Goal: Task Accomplishment & Management: Manage account settings

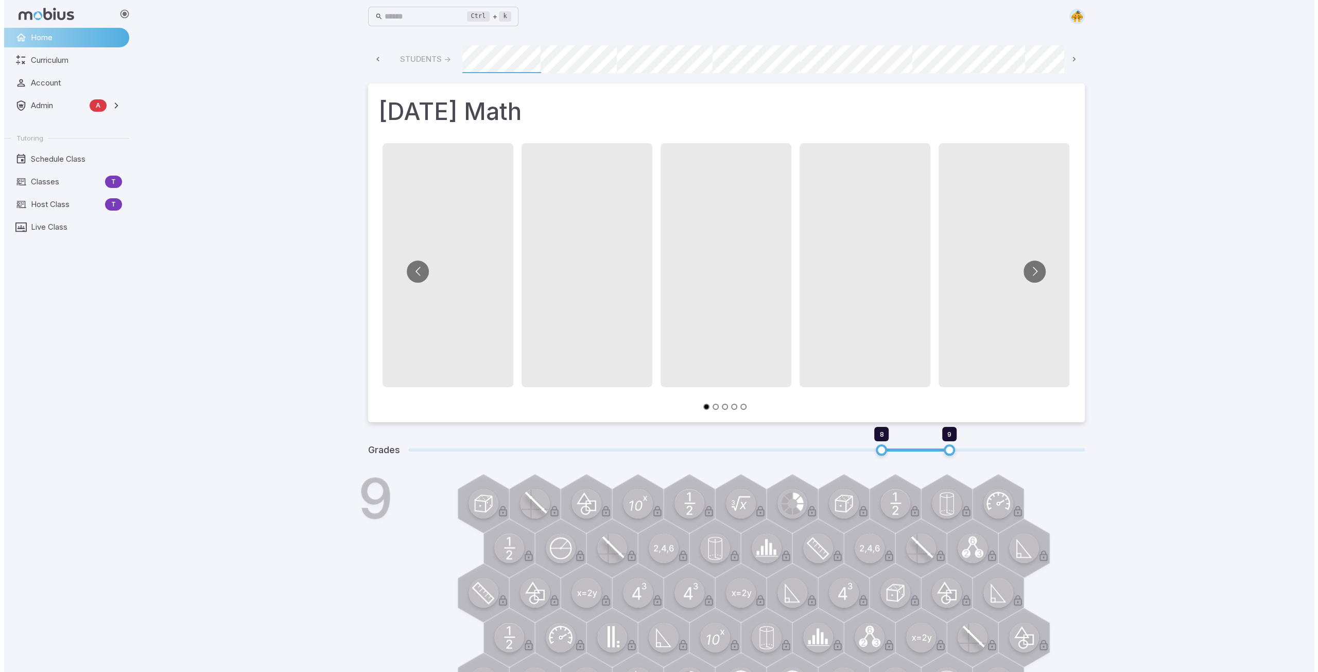
scroll to position [0, 553]
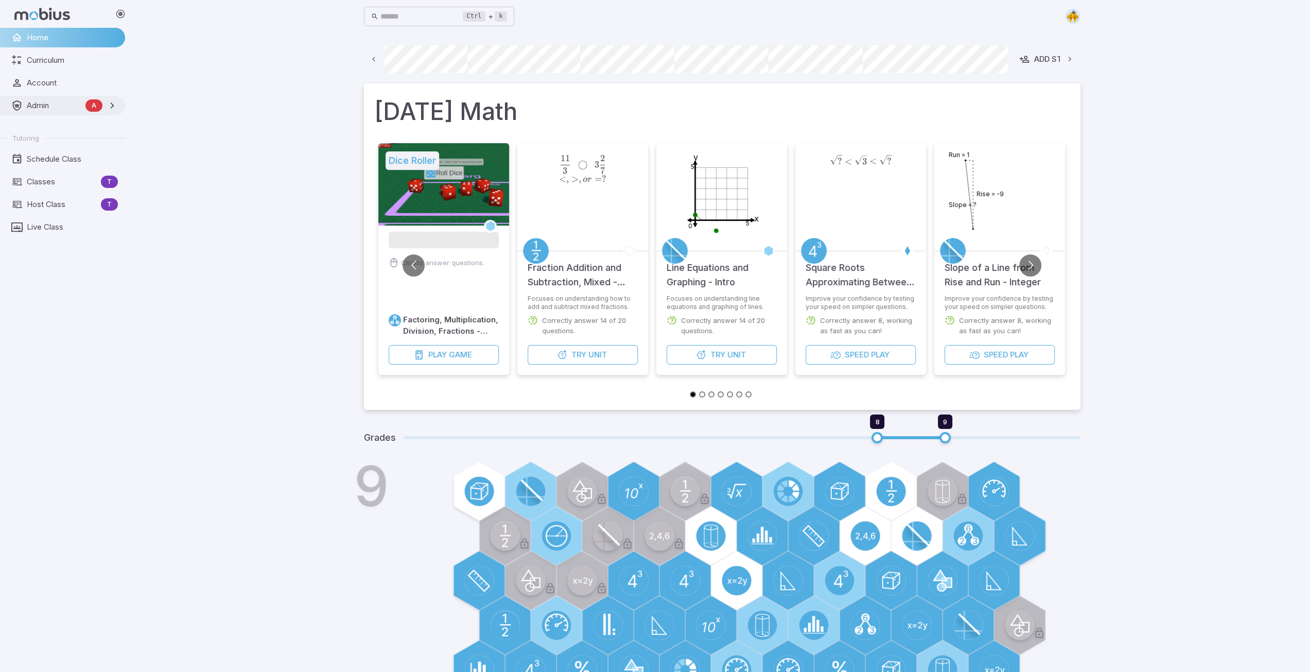
click at [39, 101] on span "Admin" at bounding box center [54, 105] width 55 height 11
click at [42, 155] on span "Finance" at bounding box center [73, 150] width 90 height 11
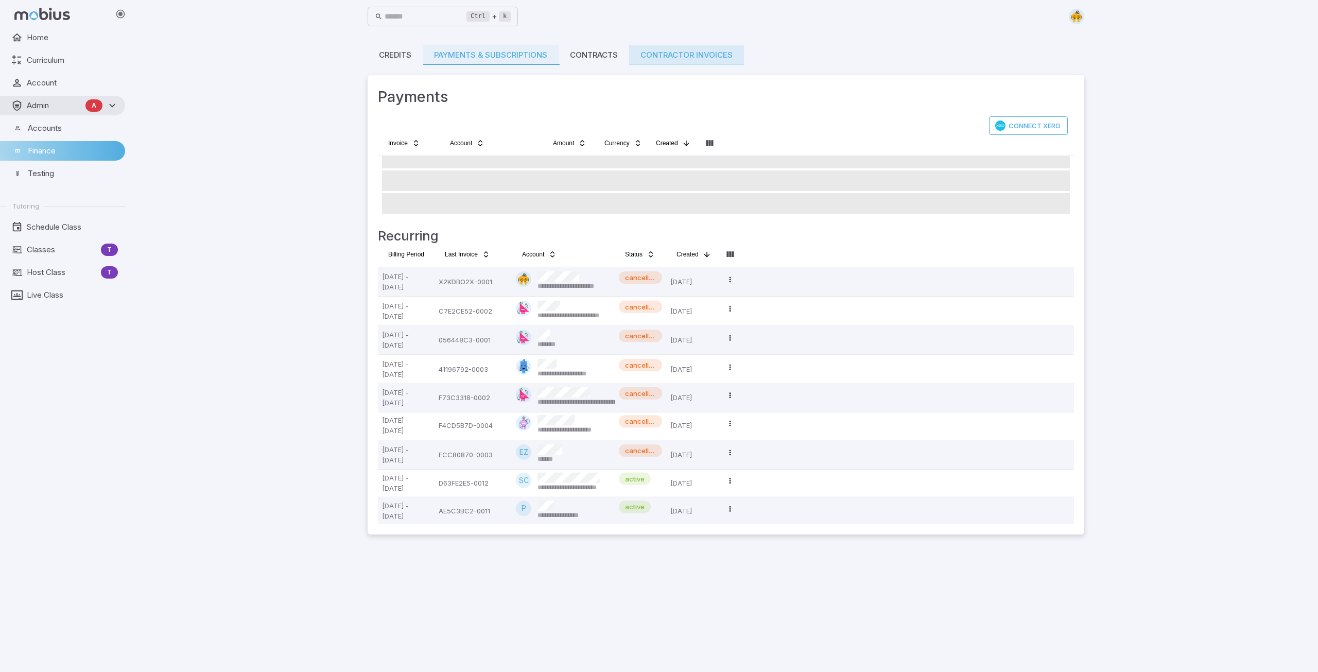
click at [680, 55] on link "Contractor Invoices" at bounding box center [686, 55] width 115 height 20
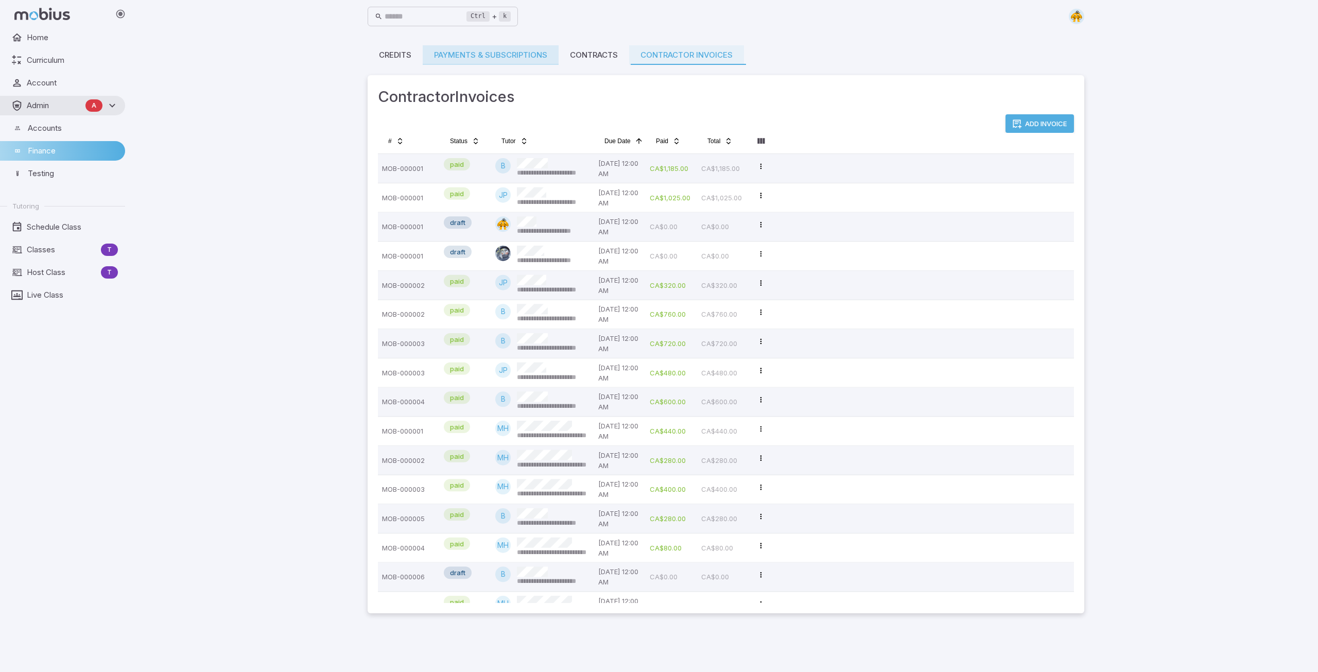
click at [491, 51] on link "Payments & Subscriptions" at bounding box center [491, 55] width 136 height 20
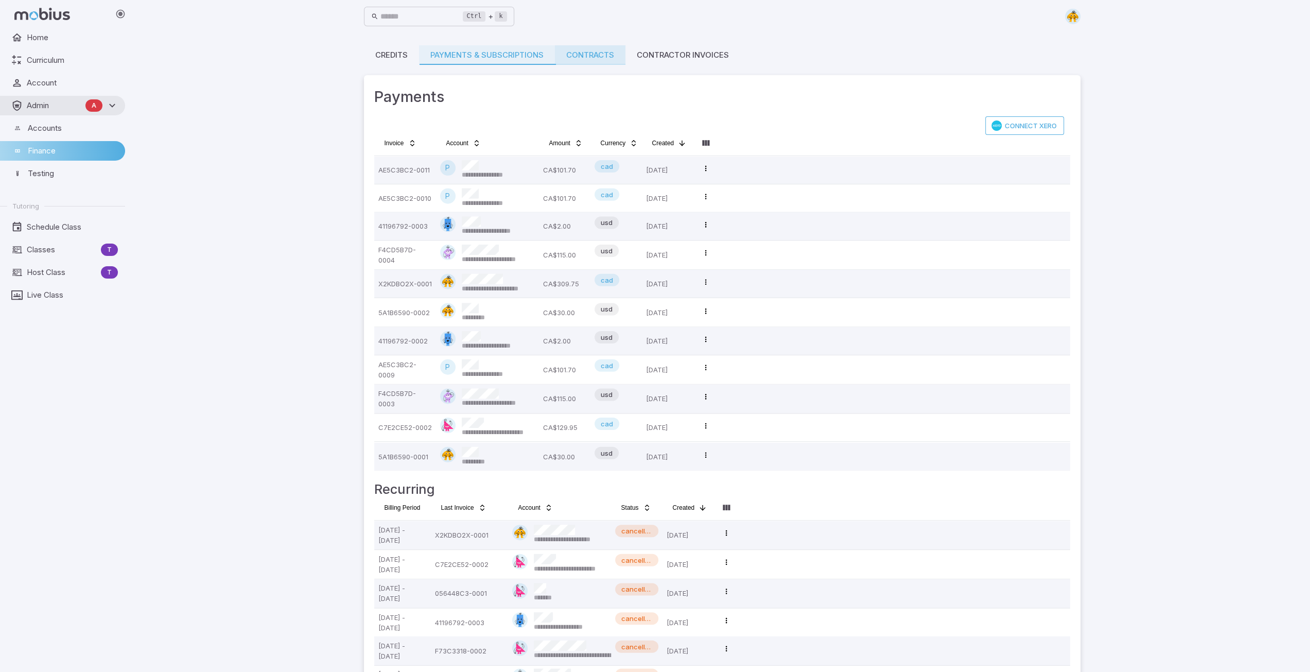
click at [597, 62] on link "Contracts" at bounding box center [590, 55] width 71 height 20
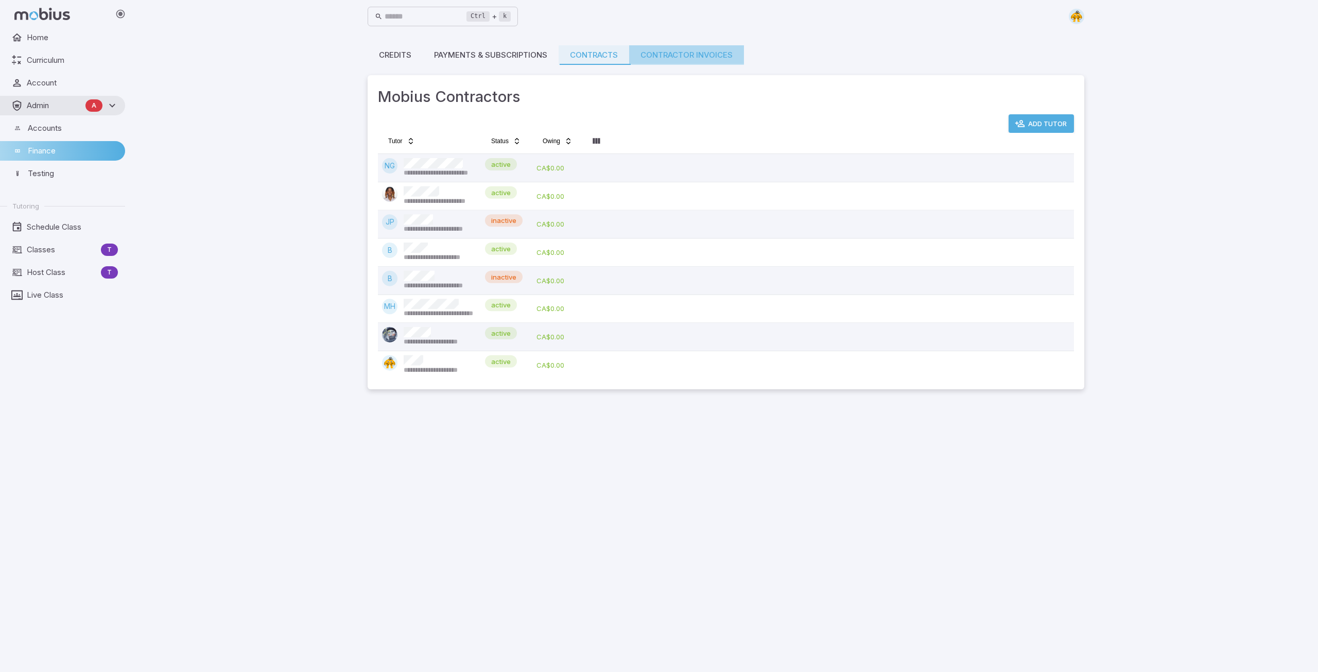
click at [679, 53] on link "Contractor Invoices" at bounding box center [686, 55] width 115 height 20
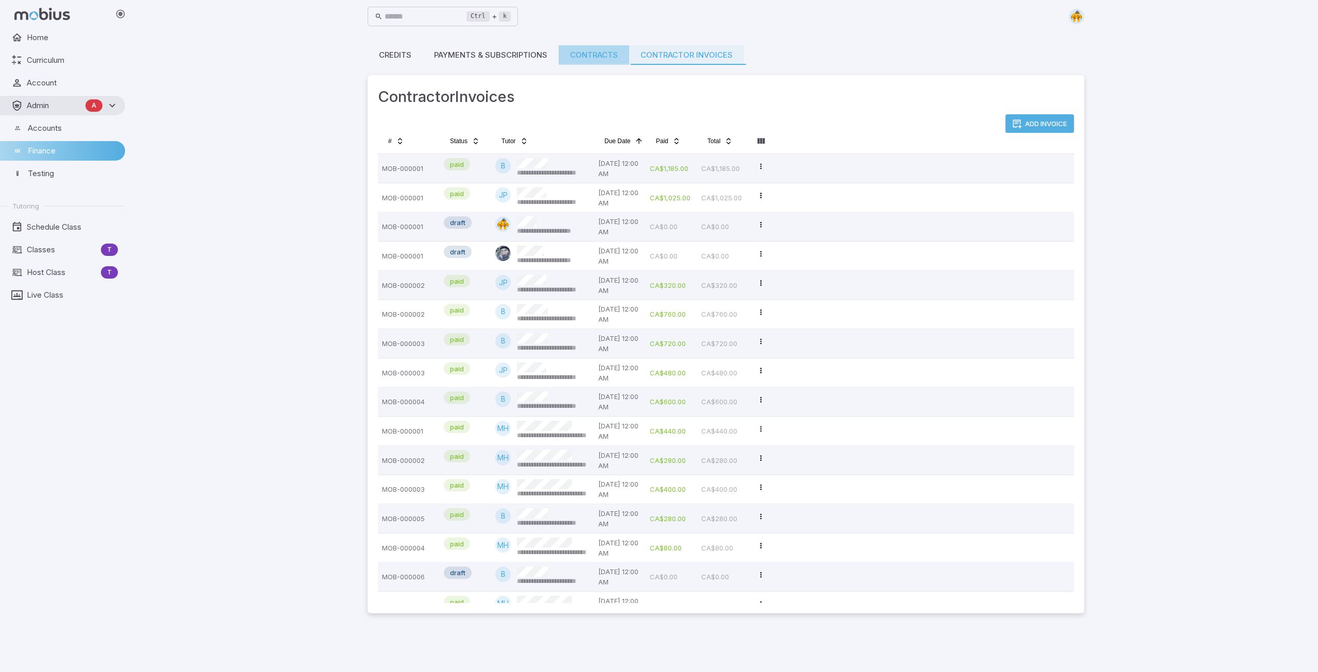
click at [600, 58] on link "Contracts" at bounding box center [593, 55] width 71 height 20
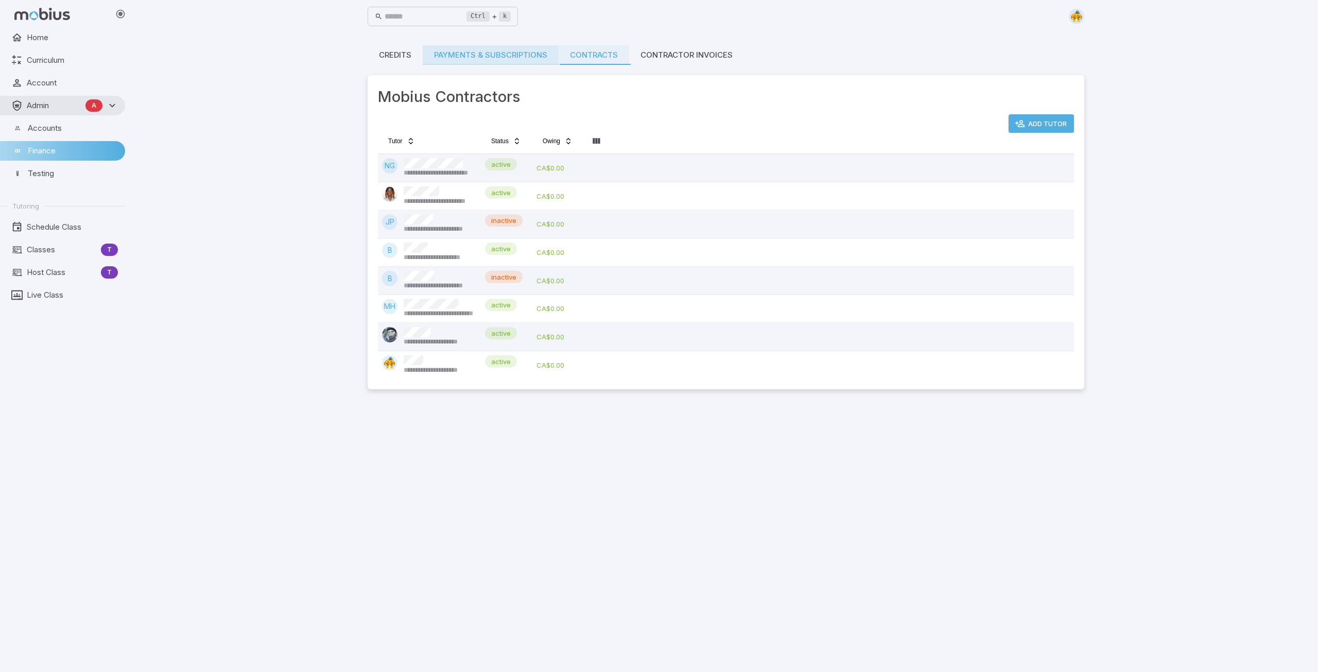
click at [484, 59] on link "Payments & Subscriptions" at bounding box center [491, 55] width 136 height 20
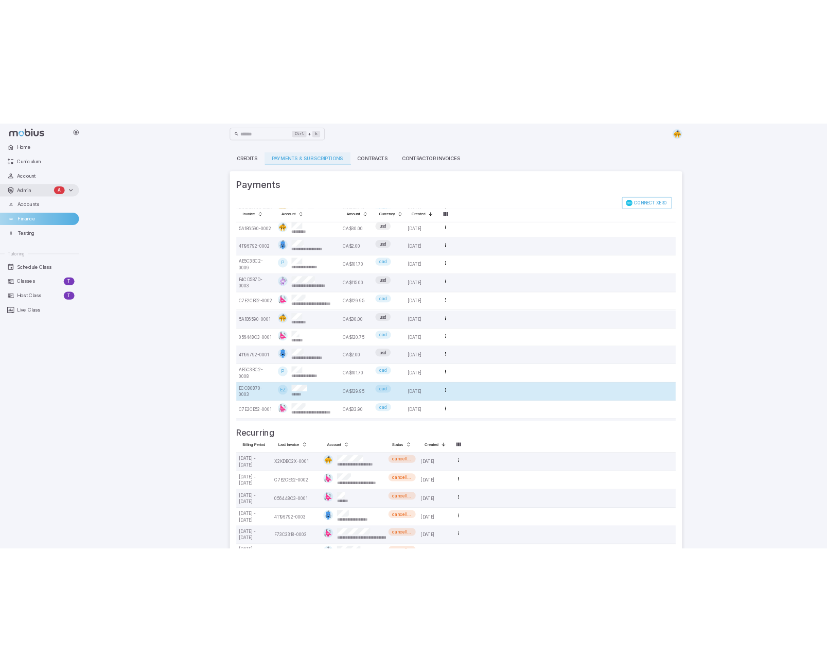
scroll to position [257, 0]
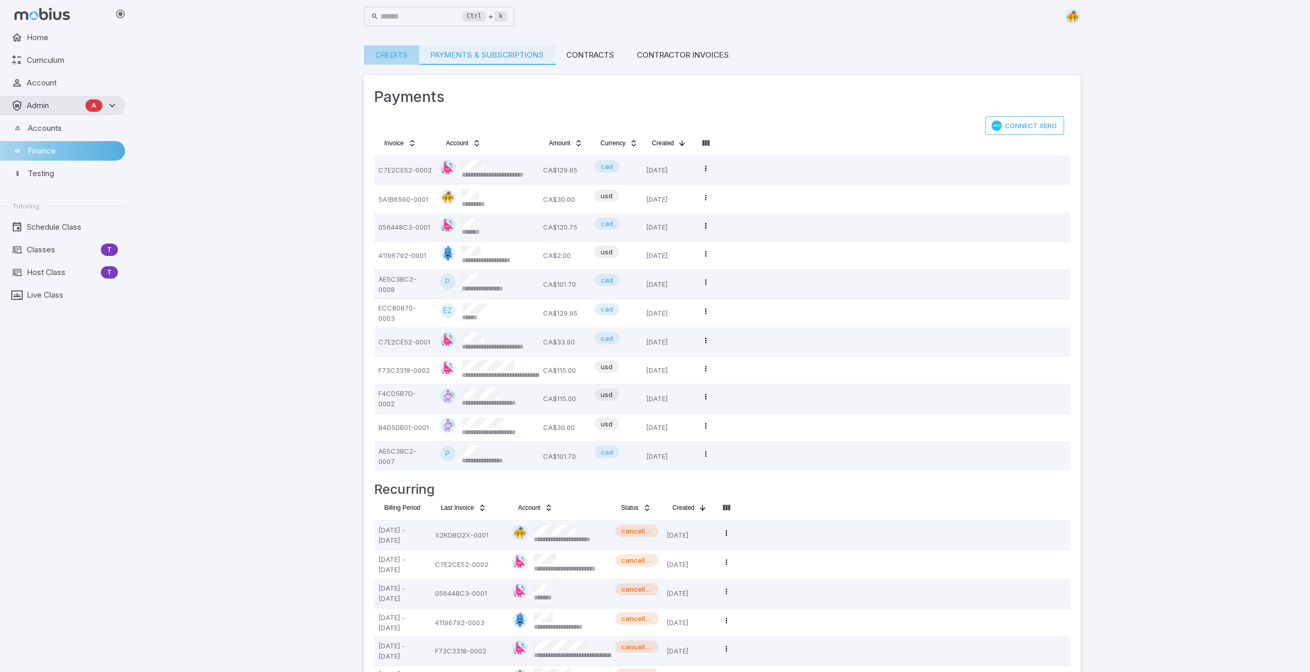
click at [390, 59] on link "Credits" at bounding box center [391, 55] width 55 height 20
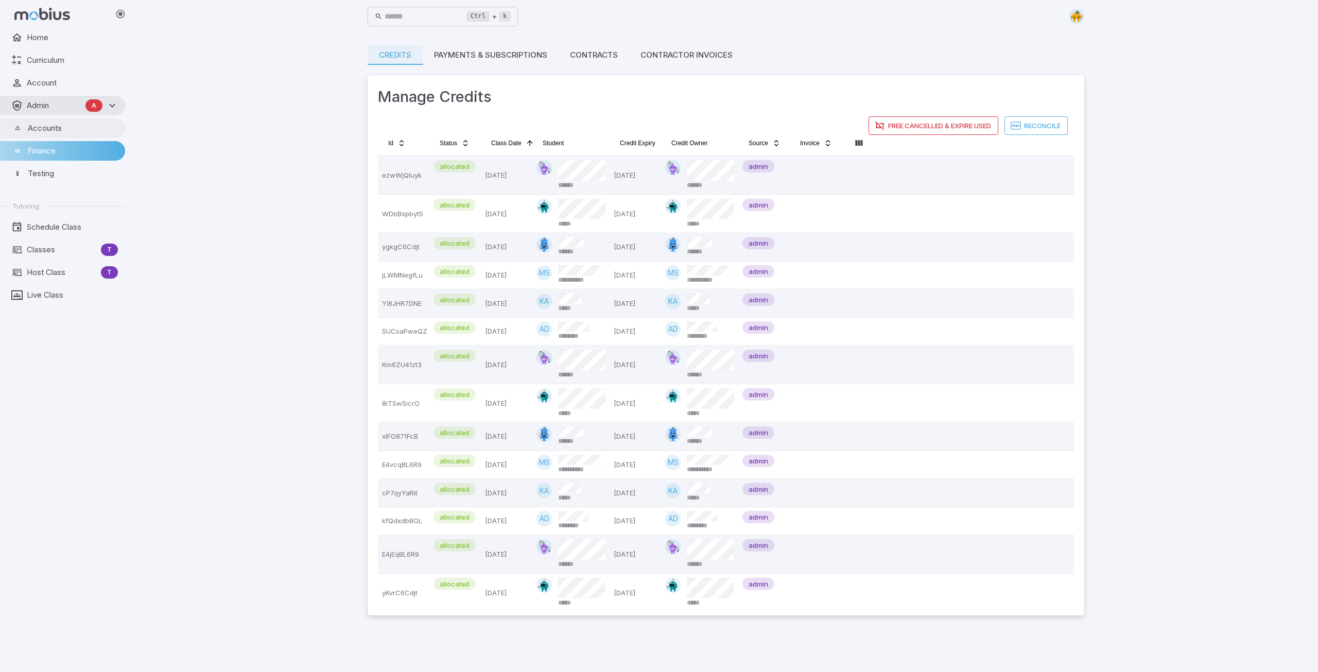
click at [43, 130] on span "Accounts" at bounding box center [73, 127] width 90 height 11
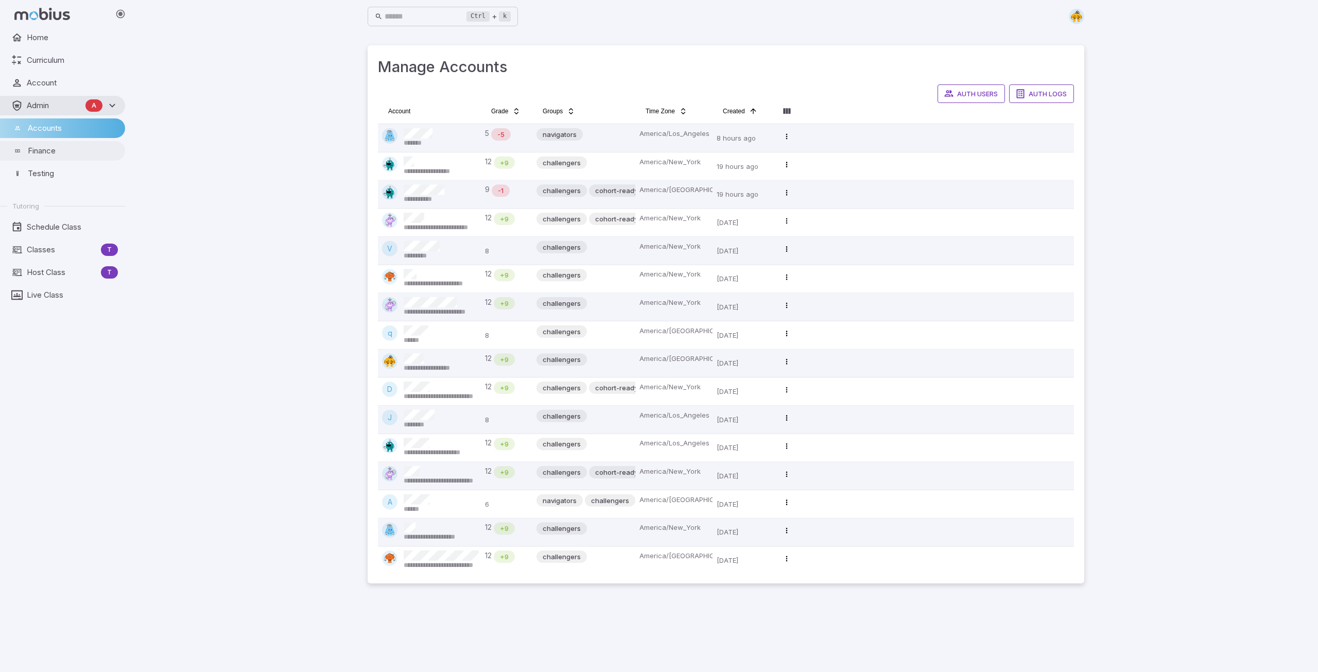
click at [41, 148] on span "Finance" at bounding box center [73, 150] width 90 height 11
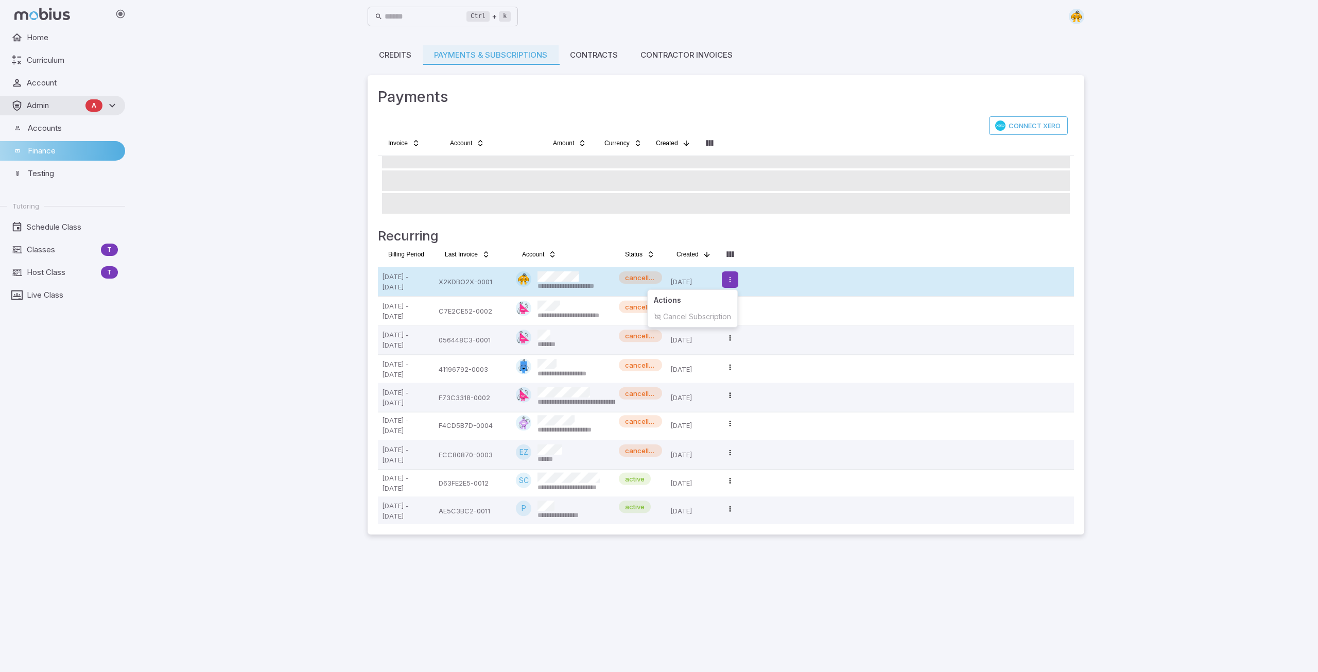
click at [736, 279] on html "**********" at bounding box center [659, 336] width 1318 height 672
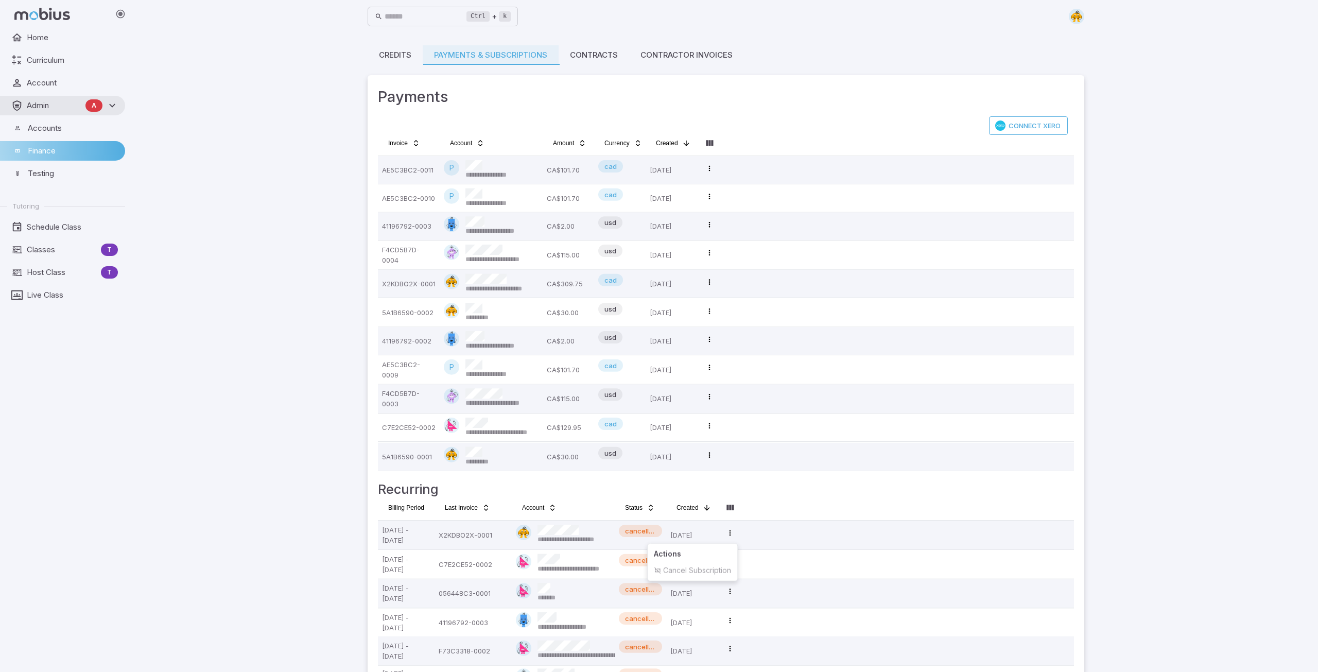
click at [710, 309] on html "**********" at bounding box center [659, 400] width 1318 height 800
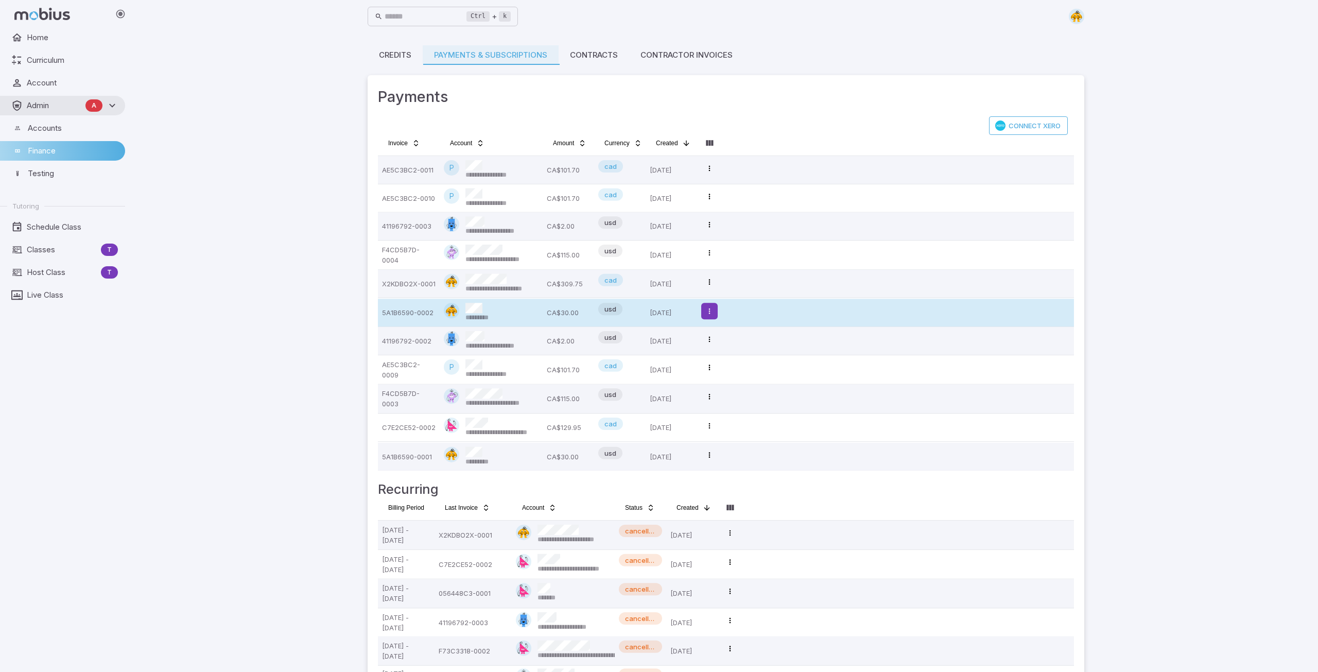
click at [707, 311] on html "**********" at bounding box center [659, 400] width 1318 height 800
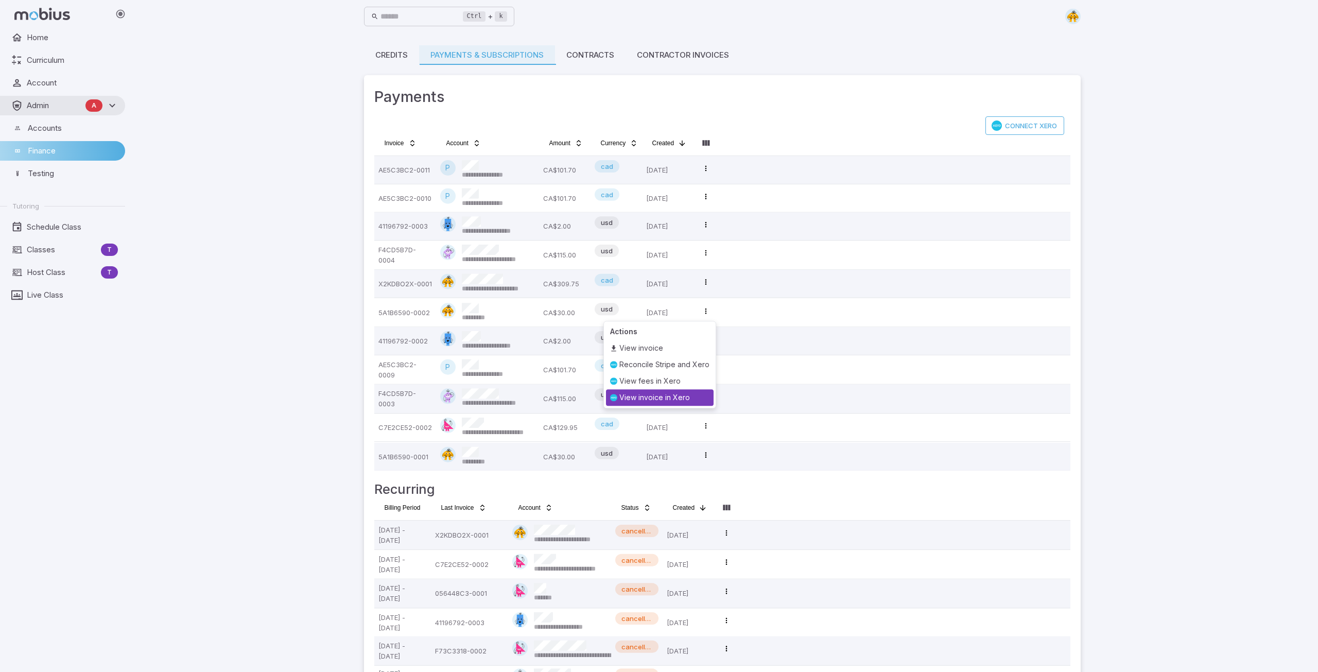
click at [655, 396] on div "View invoice in Xero" at bounding box center [660, 397] width 108 height 16
